Goal: Information Seeking & Learning: Learn about a topic

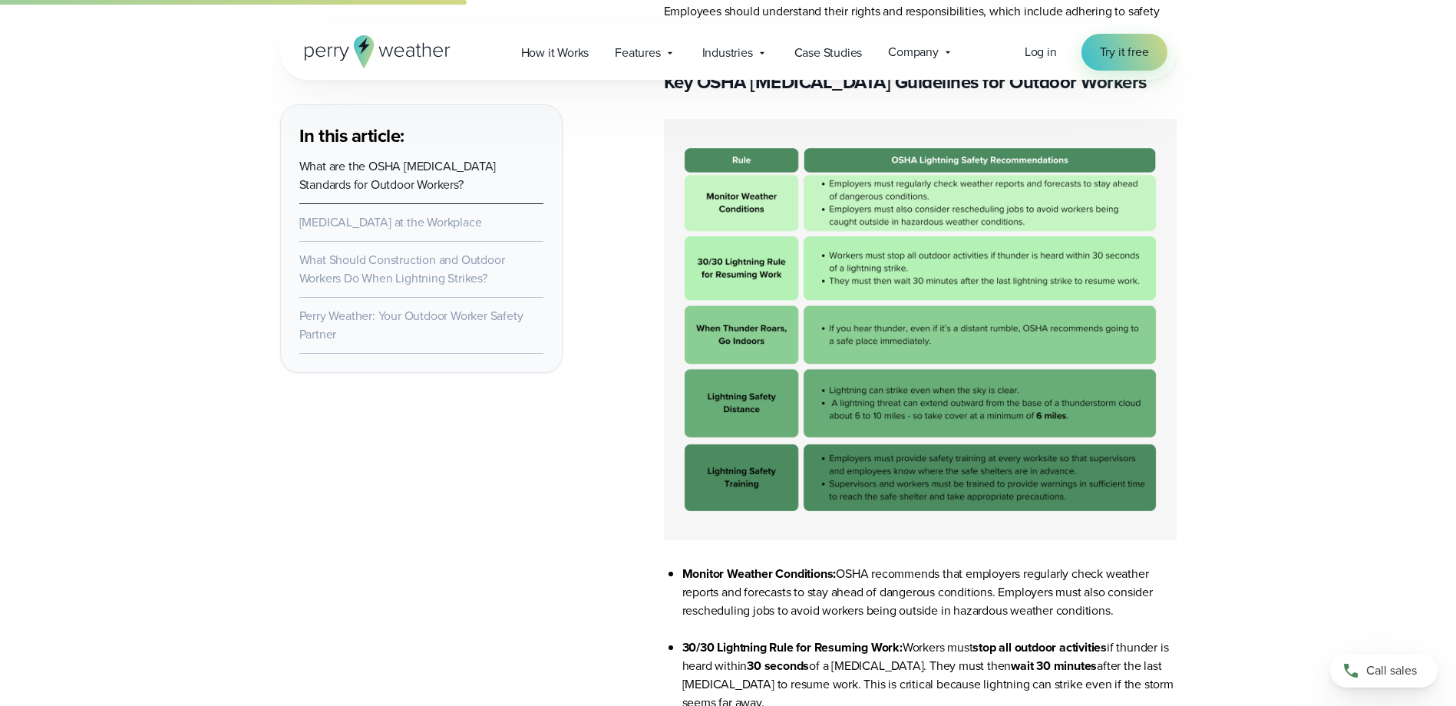
scroll to position [2148, 0]
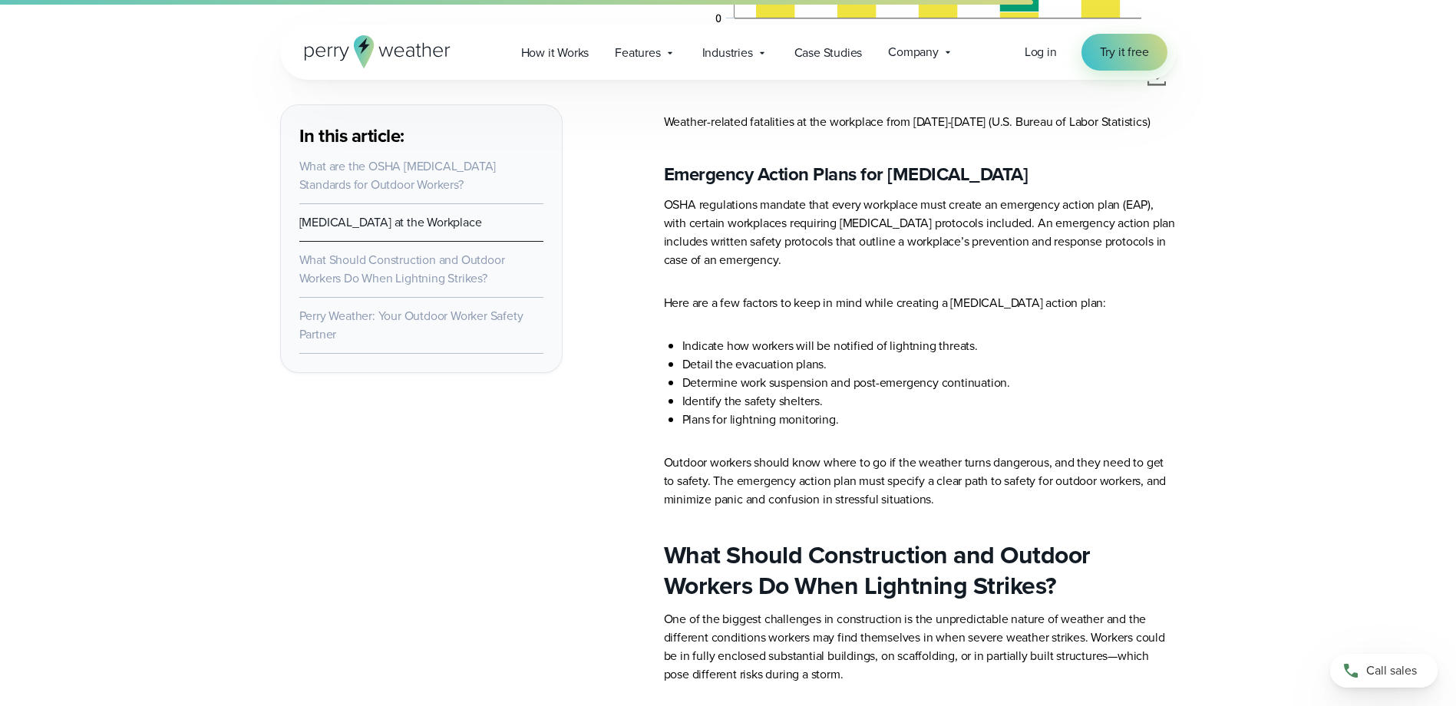
scroll to position [4987, 0]
click at [740, 262] on p "OSHA regulations mandate that every workplace must create an emergency action p…" at bounding box center [920, 232] width 513 height 74
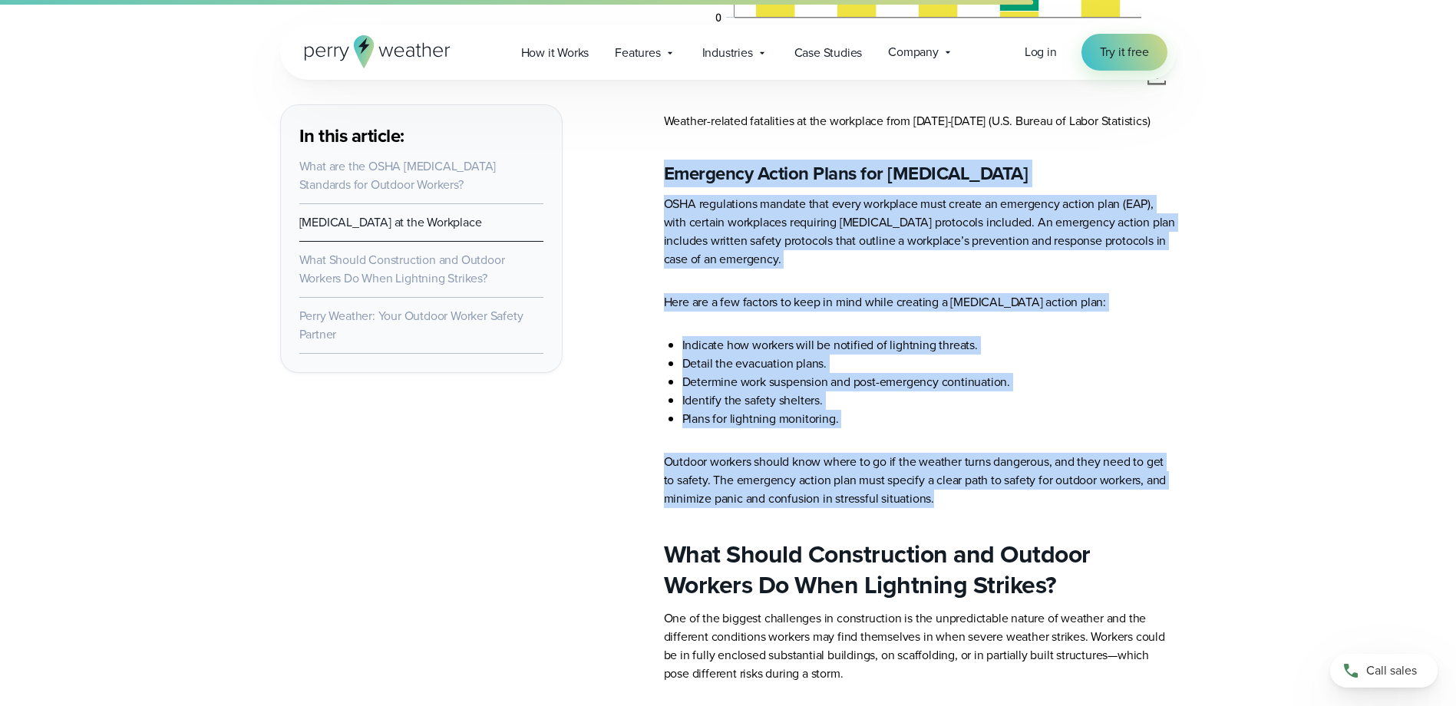
drag, startPoint x: 666, startPoint y: 182, endPoint x: 961, endPoint y: 503, distance: 436.1
click at [955, 508] on p "Outdoor workers should know where to go if the weather turns dangerous, and the…" at bounding box center [920, 480] width 513 height 55
drag, startPoint x: 951, startPoint y: 511, endPoint x: 668, endPoint y: 183, distance: 433.6
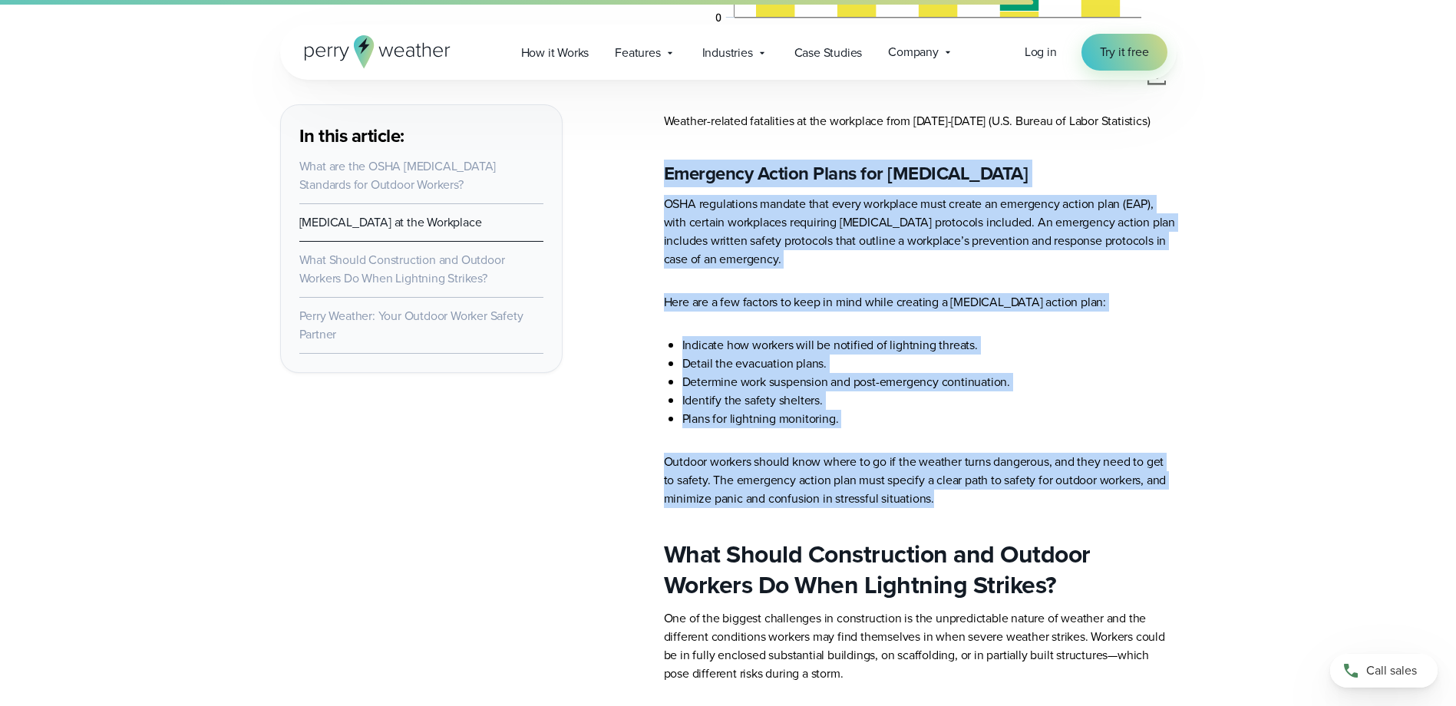
click at [668, 183] on strong "Emergency Action Plans for [MEDICAL_DATA]" at bounding box center [846, 174] width 364 height 28
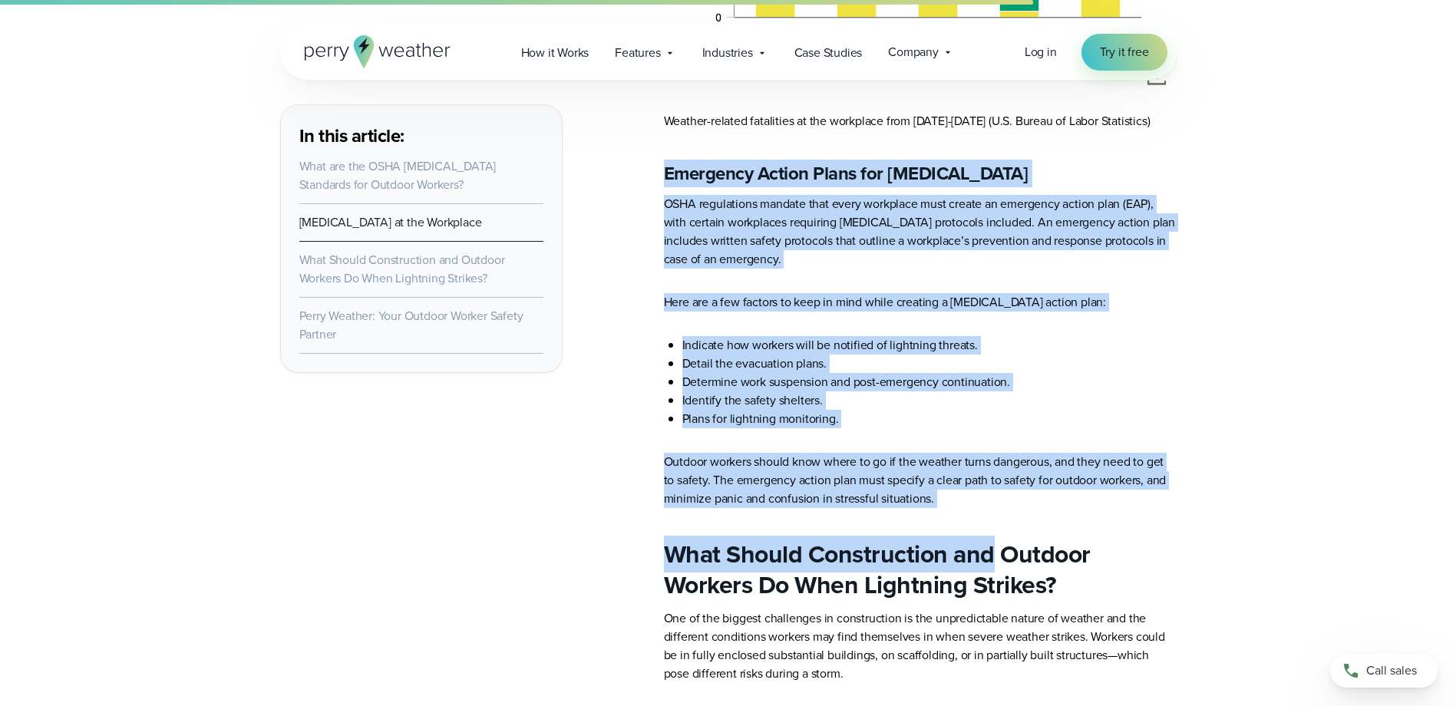
drag, startPoint x: 668, startPoint y: 183, endPoint x: 955, endPoint y: 525, distance: 446.1
click at [957, 508] on p "Outdoor workers should know where to go if the weather turns dangerous, and the…" at bounding box center [920, 480] width 513 height 55
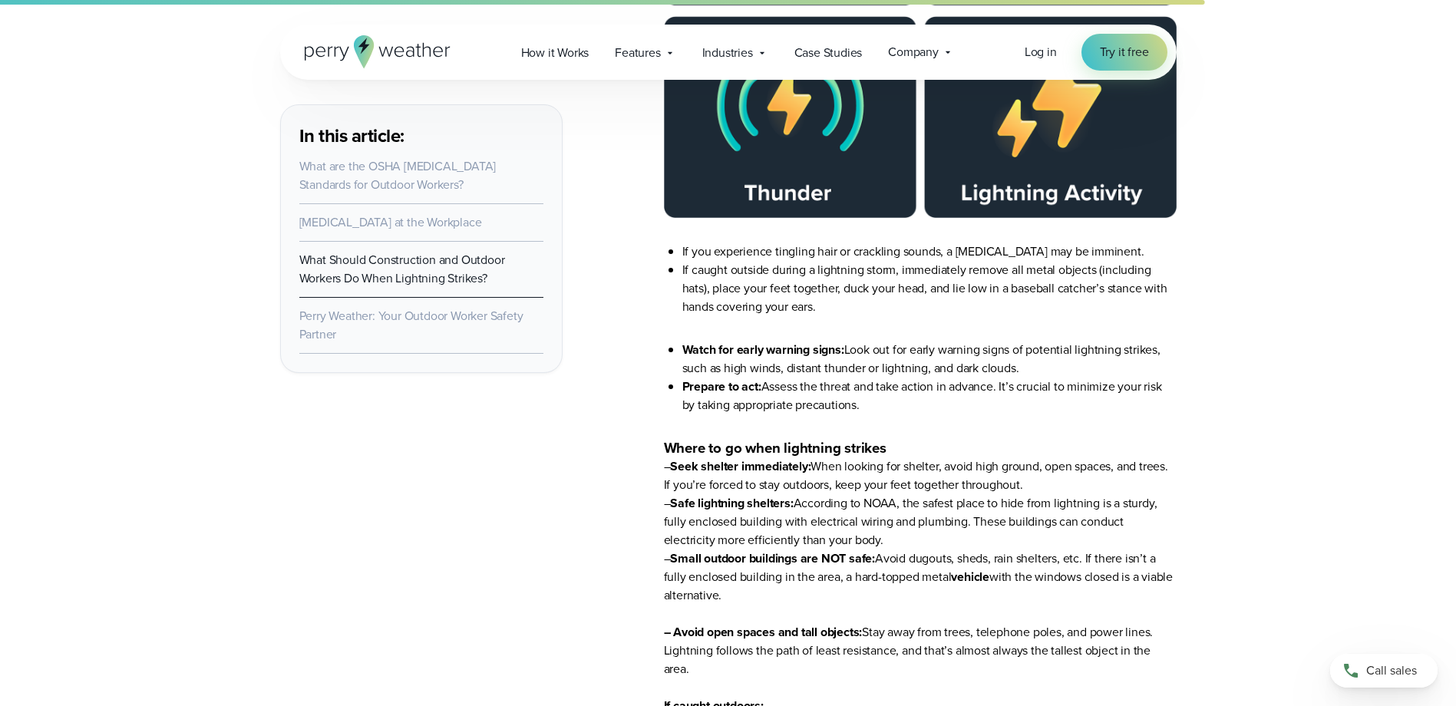
scroll to position [6214, 0]
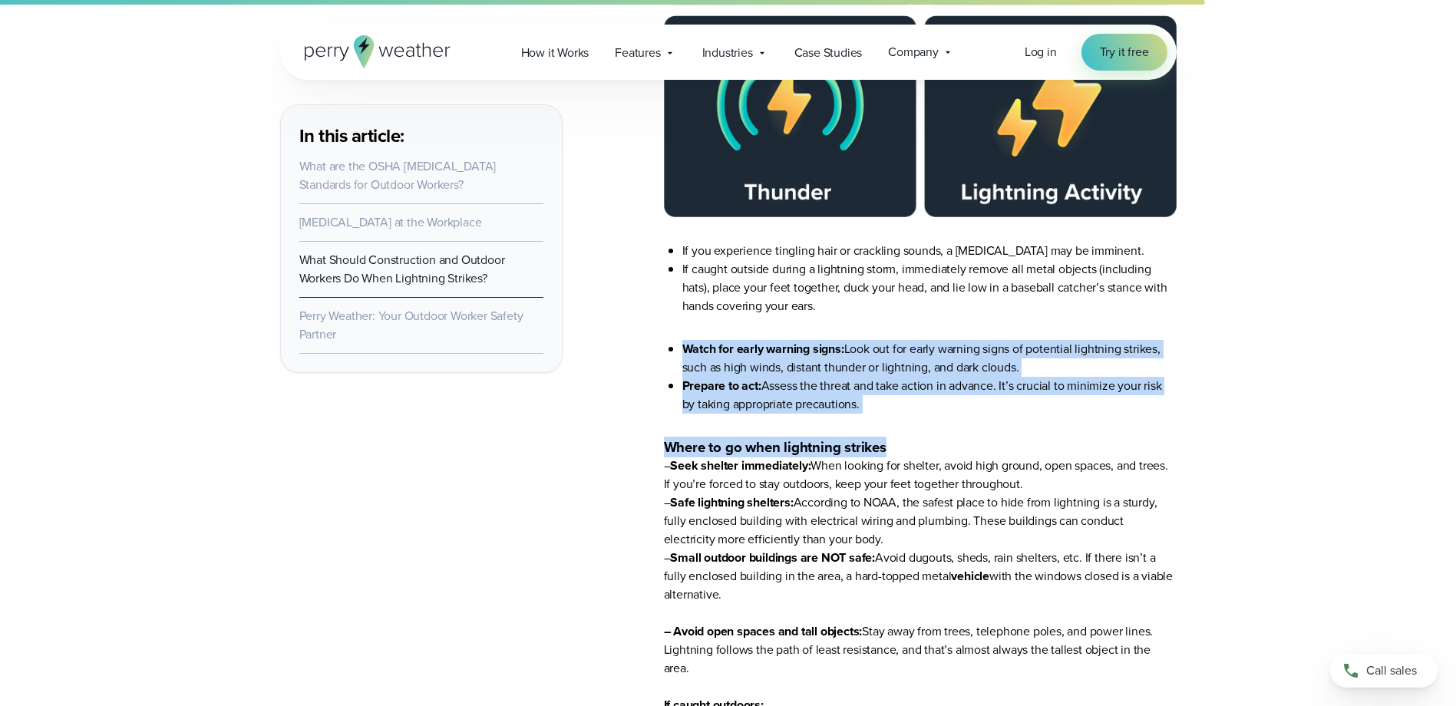
drag, startPoint x: 683, startPoint y: 358, endPoint x: 899, endPoint y: 442, distance: 232.3
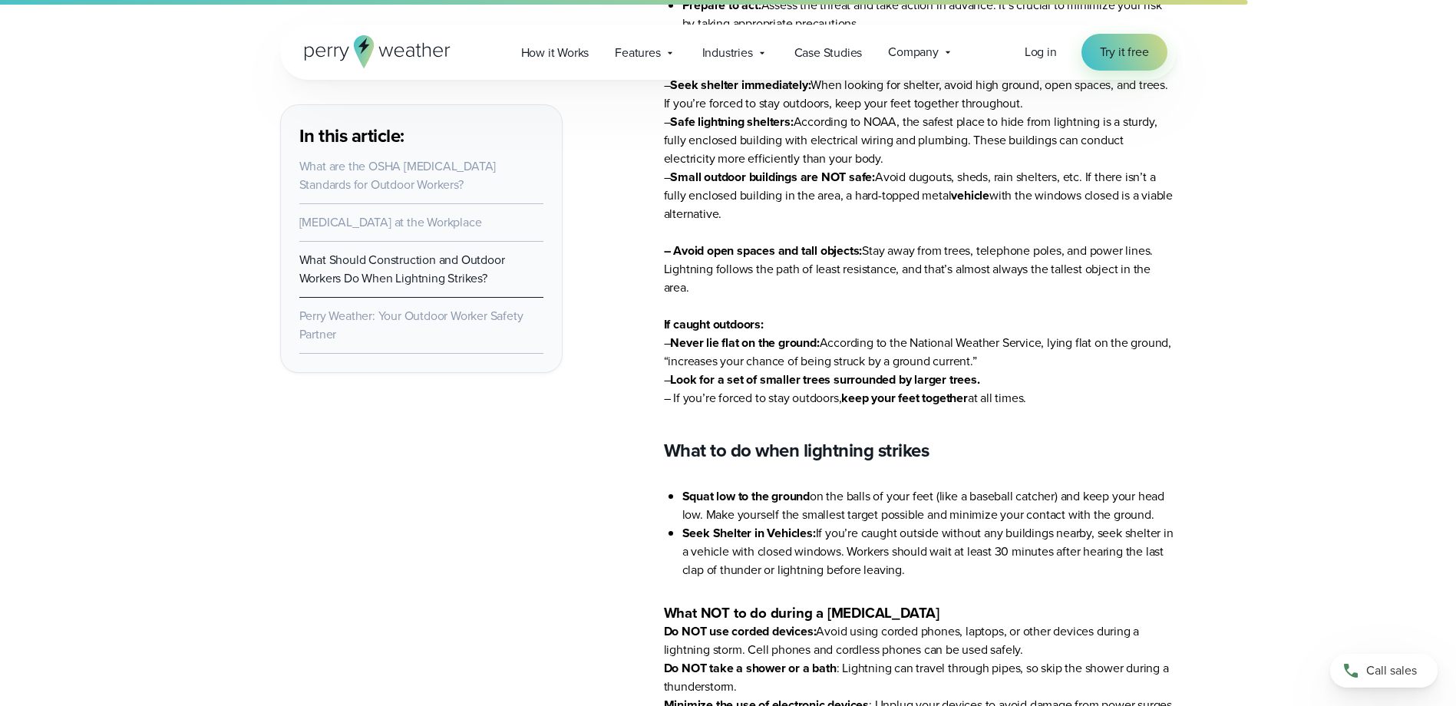
click at [852, 464] on strong "What to do when lightning strikes" at bounding box center [796, 451] width 265 height 28
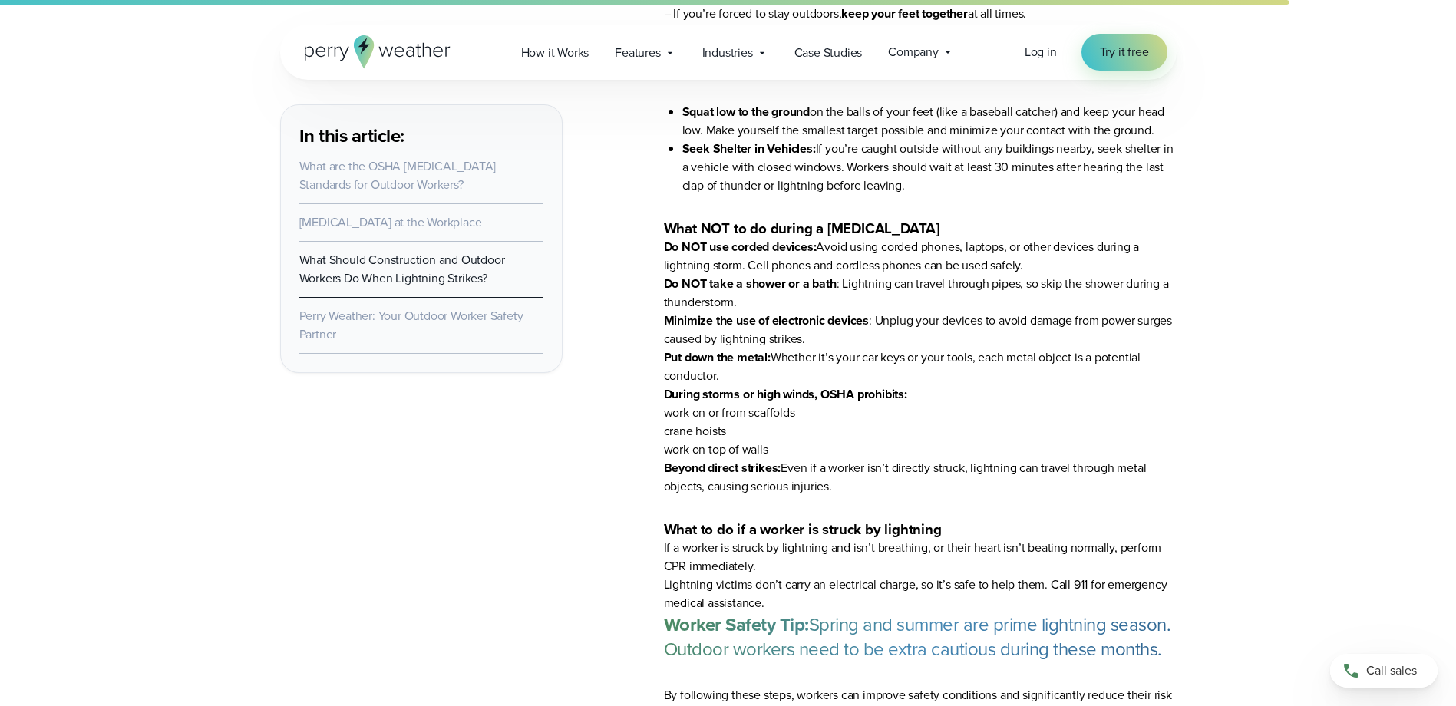
scroll to position [6981, 0]
click at [852, 457] on li "work on top of walls" at bounding box center [920, 448] width 513 height 18
click at [1046, 374] on li "Put down the metal: Whether it’s your car keys or your tools, each metal object…" at bounding box center [920, 365] width 513 height 37
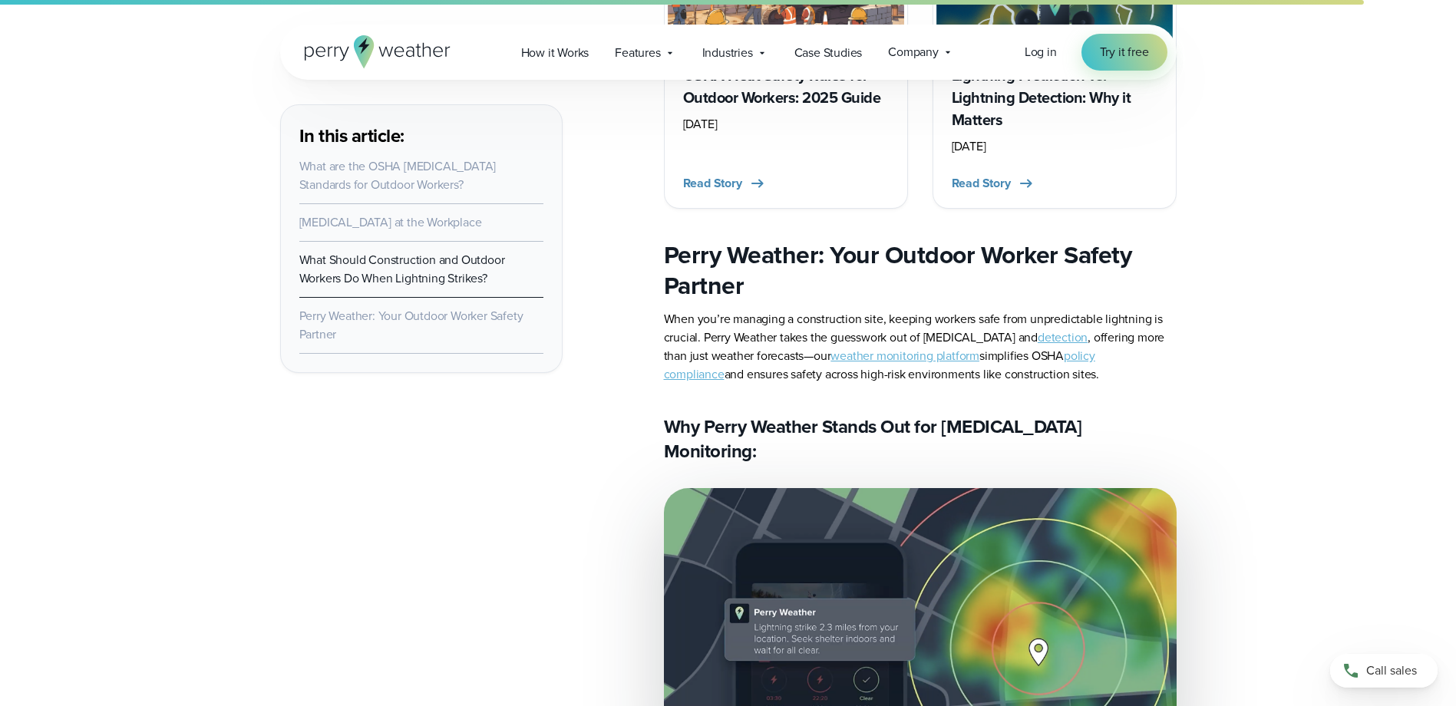
scroll to position [7857, 0]
